Goal: Check status: Check status

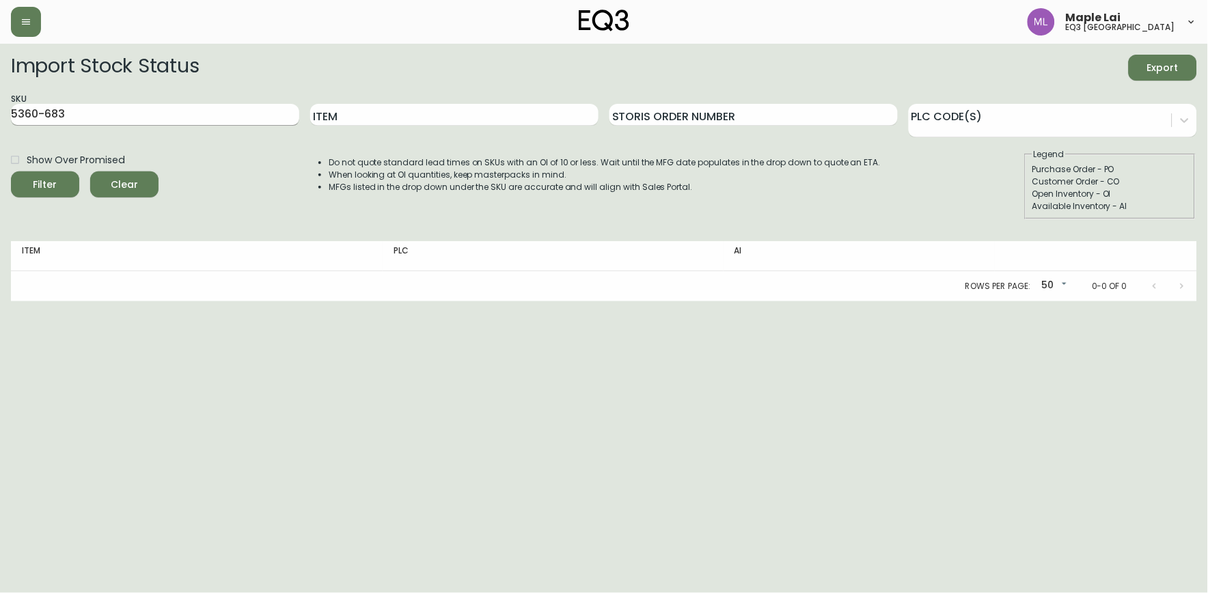
click at [213, 124] on input "5360-683" at bounding box center [155, 115] width 288 height 22
type input "5"
paste input "[PHONE_NUMBER]"
click at [11, 172] on button "Filter" at bounding box center [45, 185] width 68 height 26
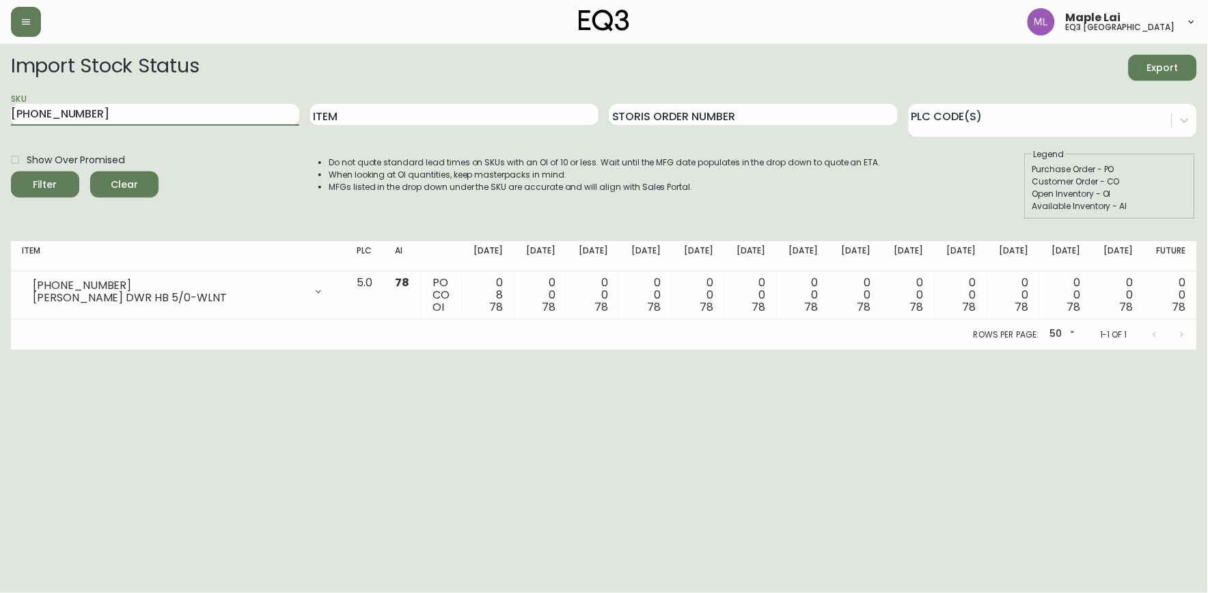
drag, startPoint x: 152, startPoint y: 110, endPoint x: 0, endPoint y: 121, distance: 152.8
click at [0, 121] on main "Import Stock Status Export SKU [PHONE_NUMBER] Item Storis Order Number PLC Code…" at bounding box center [604, 197] width 1208 height 306
paste input "12"
type input "[PHONE_NUMBER]"
click at [11, 172] on button "Filter" at bounding box center [45, 185] width 68 height 26
